Goal: Communication & Community: Answer question/provide support

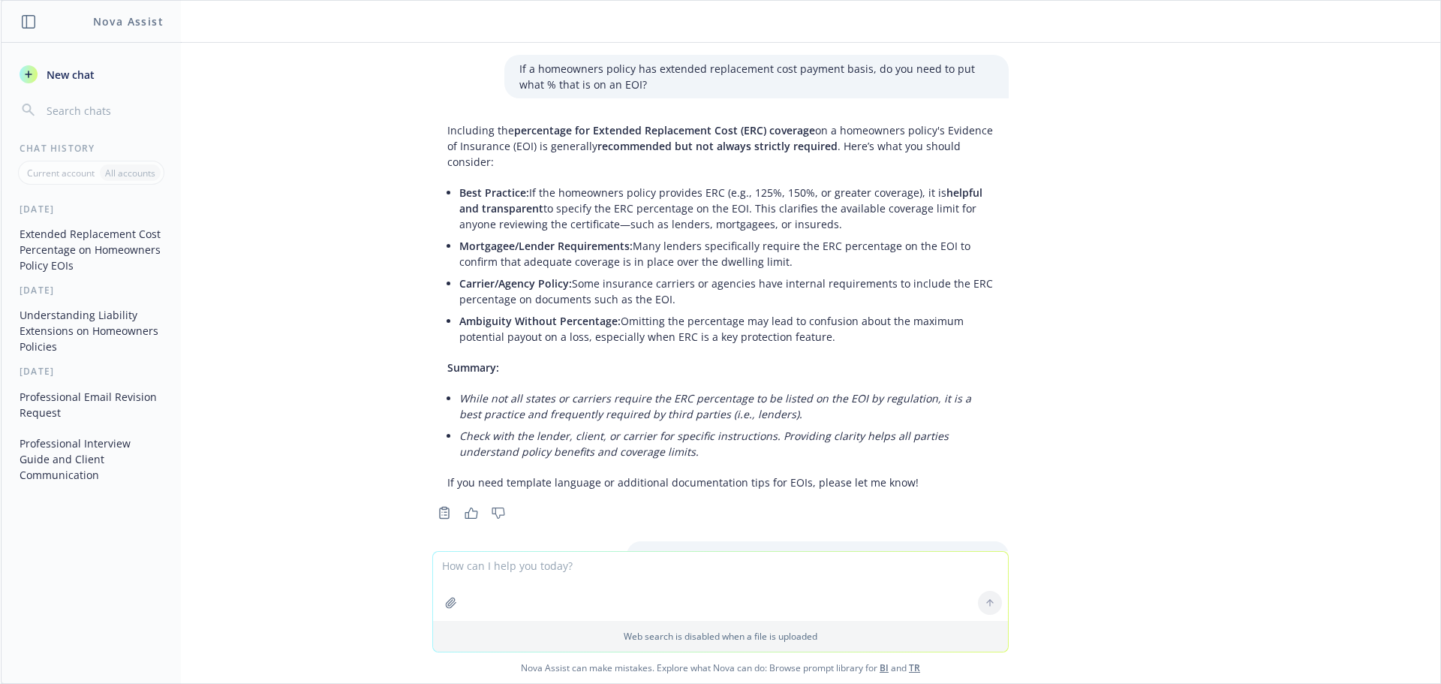
scroll to position [847, 0]
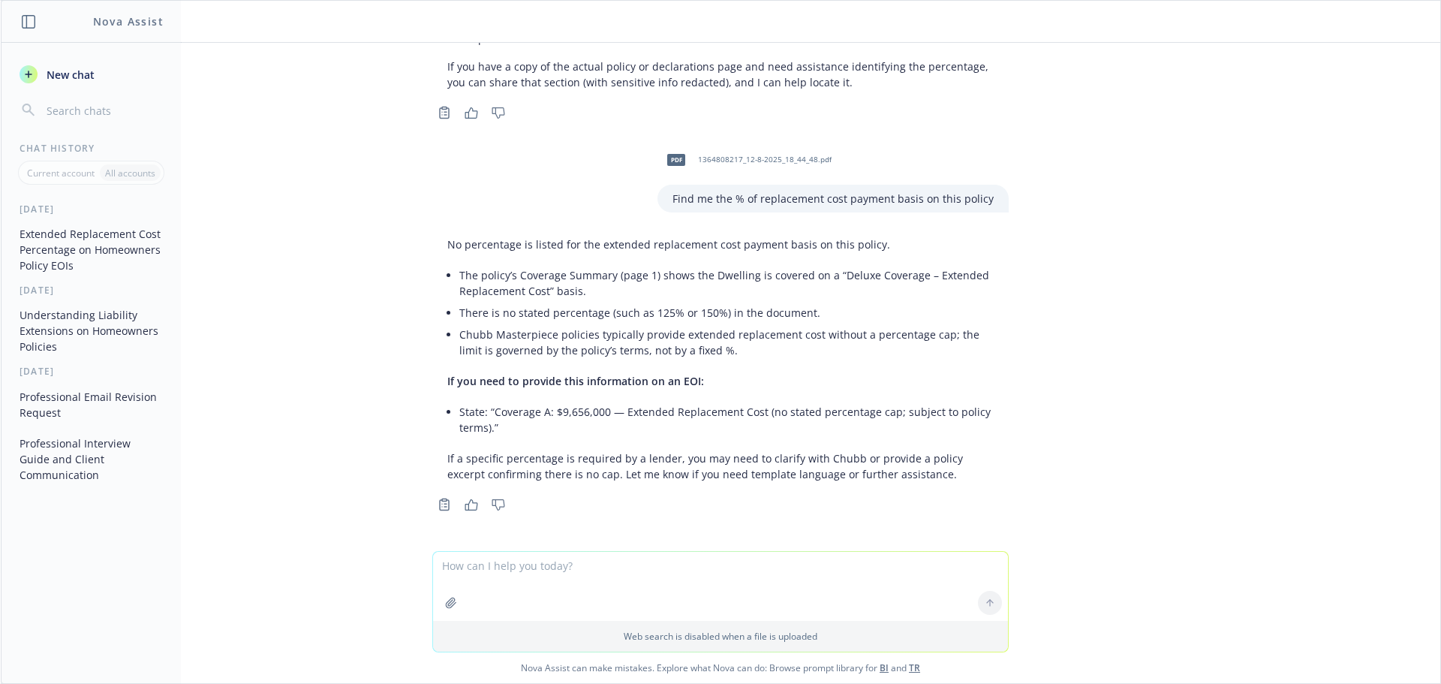
click at [86, 74] on span "New chat" at bounding box center [69, 75] width 51 height 16
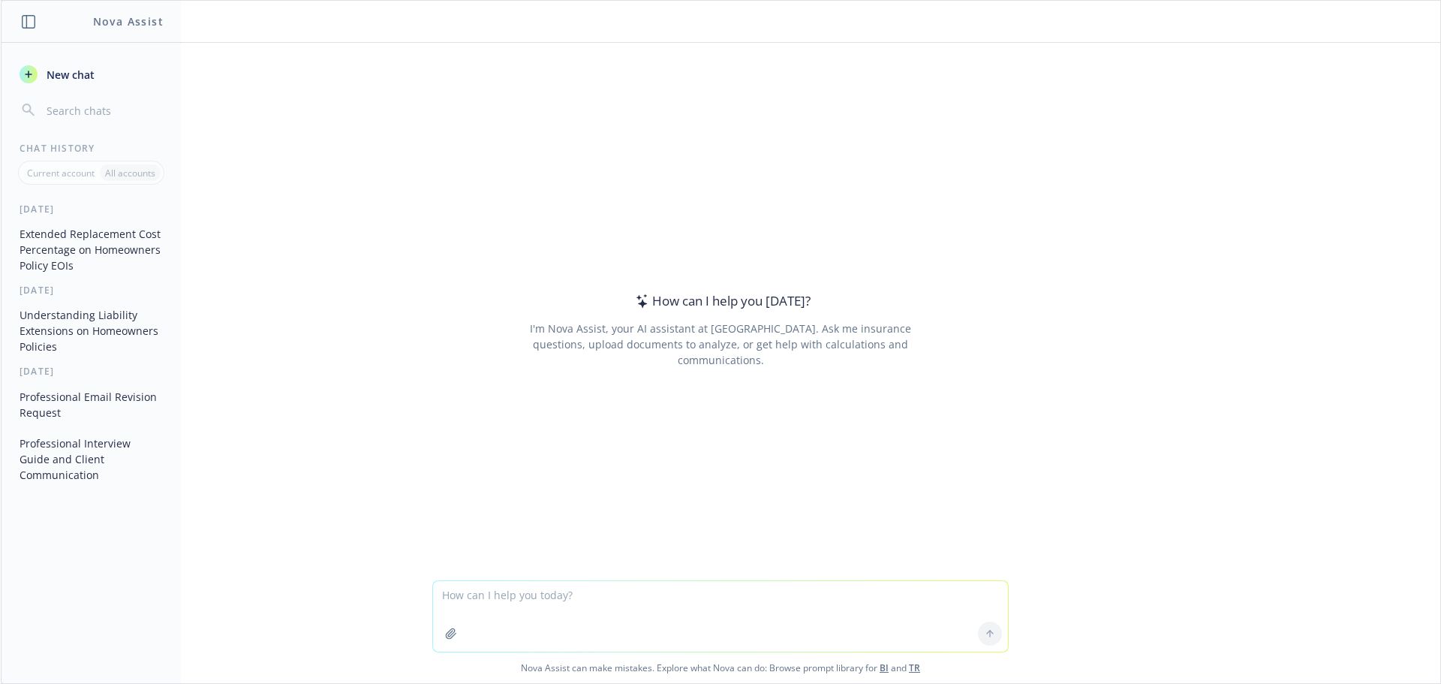
click at [523, 606] on textarea at bounding box center [720, 616] width 575 height 71
type textarea "Can you create me some talking points as to why filing your emails to Image Rig…"
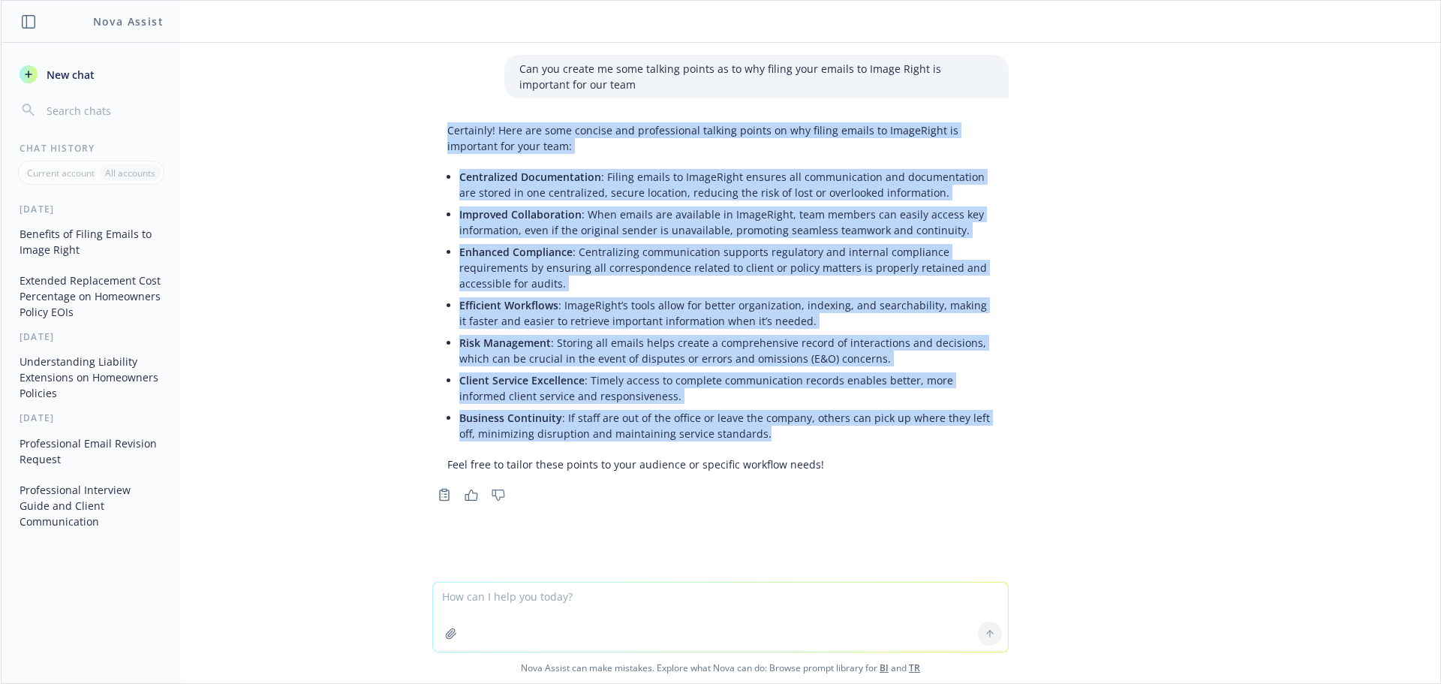
drag, startPoint x: 750, startPoint y: 435, endPoint x: 437, endPoint y: 131, distance: 435.8
click at [437, 131] on div "Certainly! Here are some concise and professional talking points on why filing …" at bounding box center [720, 297] width 576 height 362
copy div "Loremipsu! Dolo sit amet consect adi elitseddoeiu tempori utlabo et dol magnaa …"
click at [468, 493] on icon "button" at bounding box center [472, 494] width 14 height 11
click at [67, 79] on span "New chat" at bounding box center [69, 75] width 51 height 16
